Goal: Use online tool/utility: Use online tool/utility

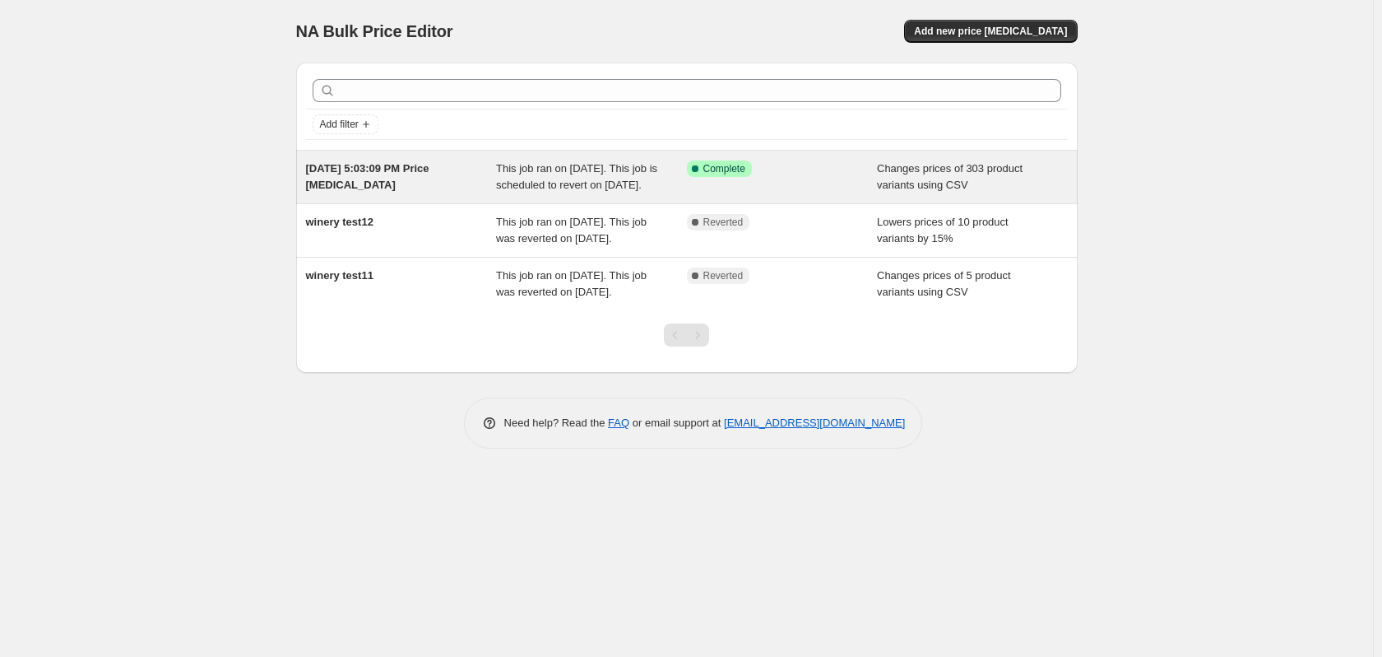
click at [578, 192] on div "This job ran on [DATE]. This job is scheduled to revert on [DATE]." at bounding box center [591, 176] width 191 height 33
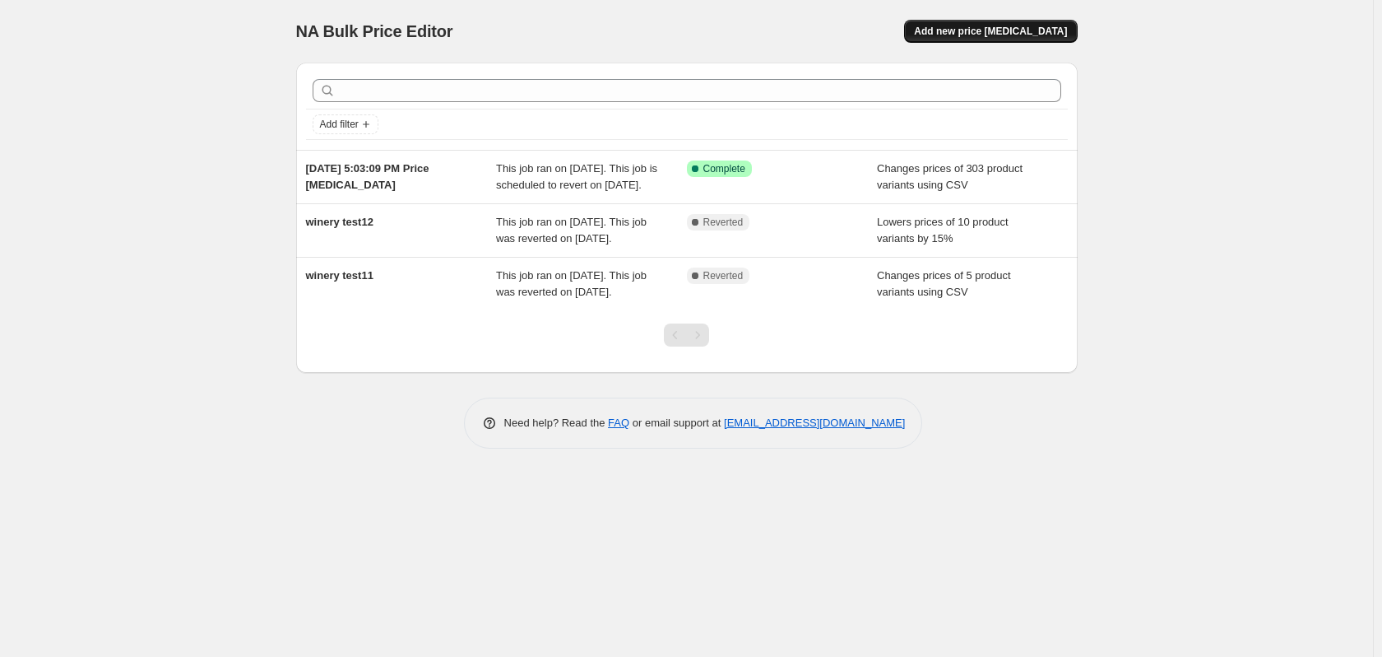
click at [973, 34] on span "Add new price [MEDICAL_DATA]" at bounding box center [990, 31] width 153 height 13
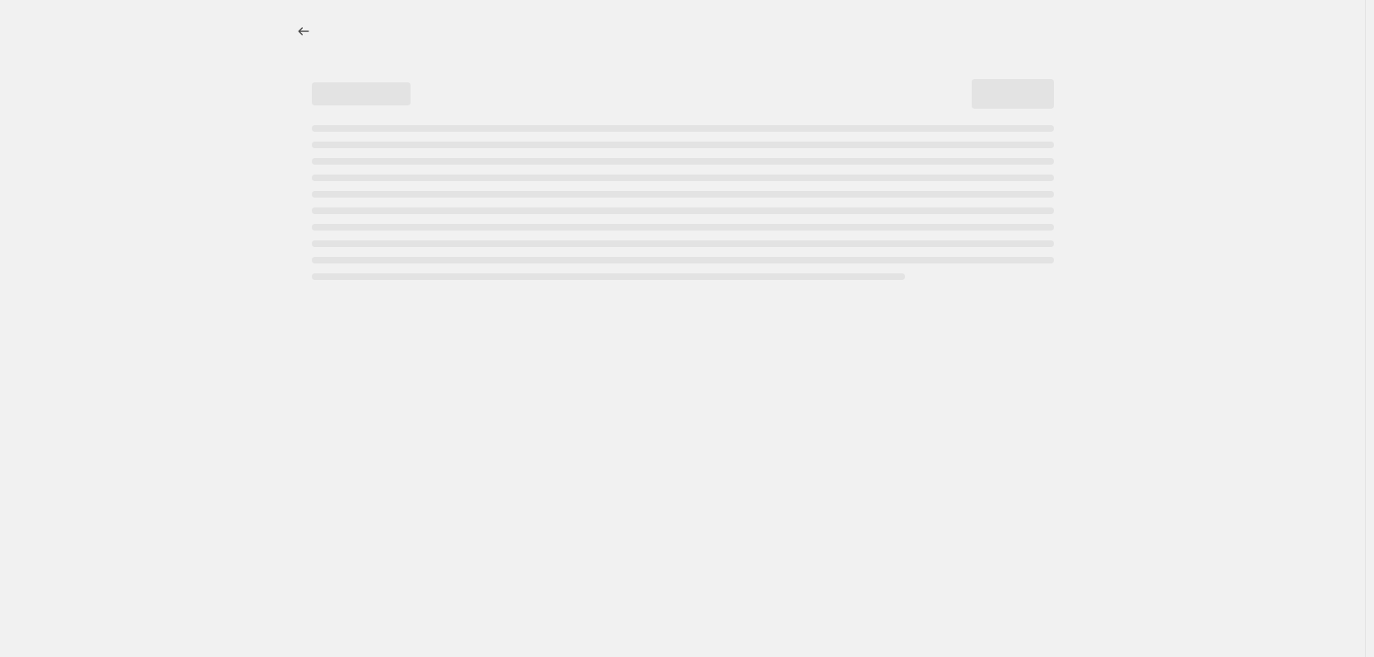
select select "percentage"
